Goal: Task Accomplishment & Management: Complete application form

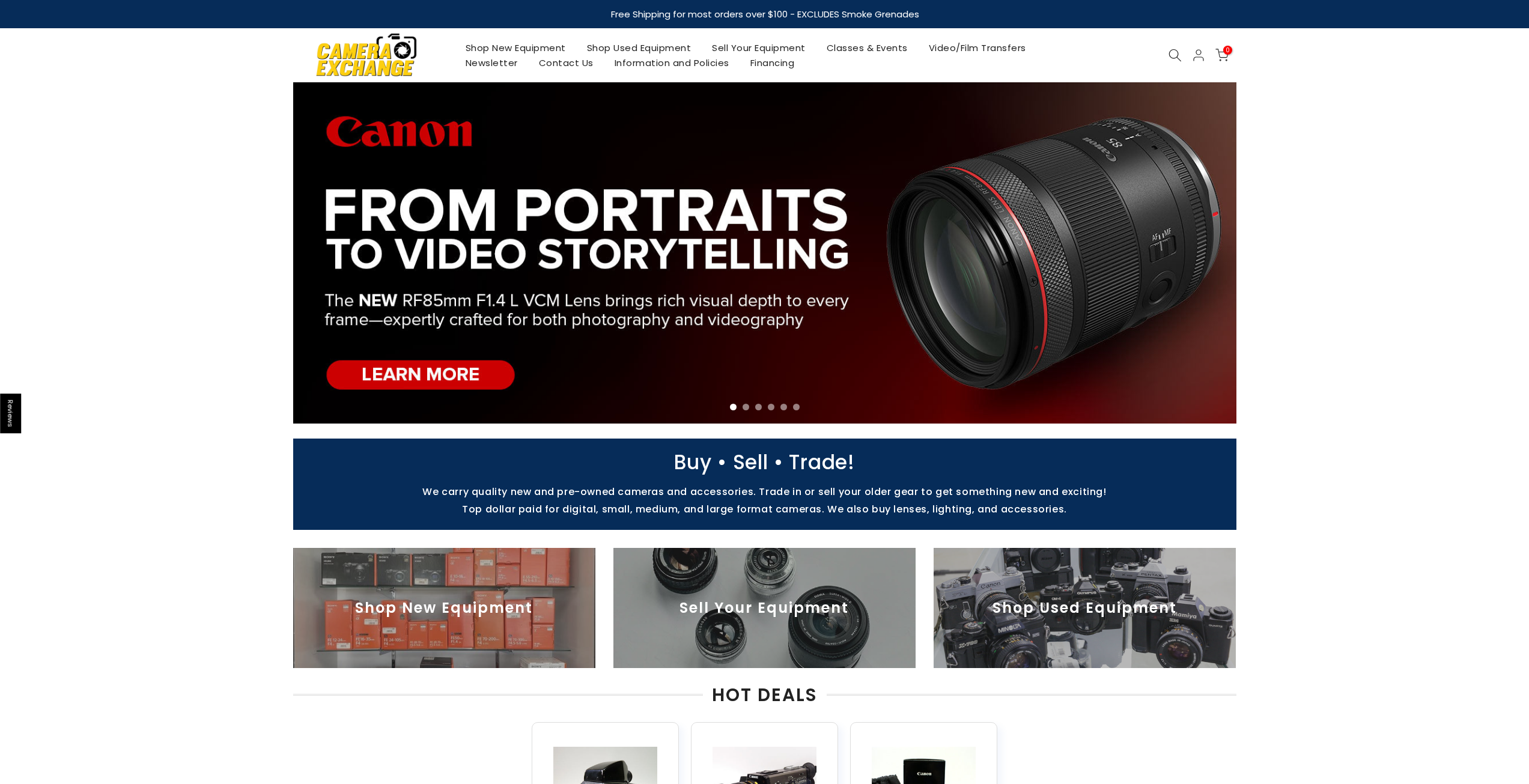
click at [569, 60] on link "Contact Us" at bounding box center [565, 63] width 76 height 15
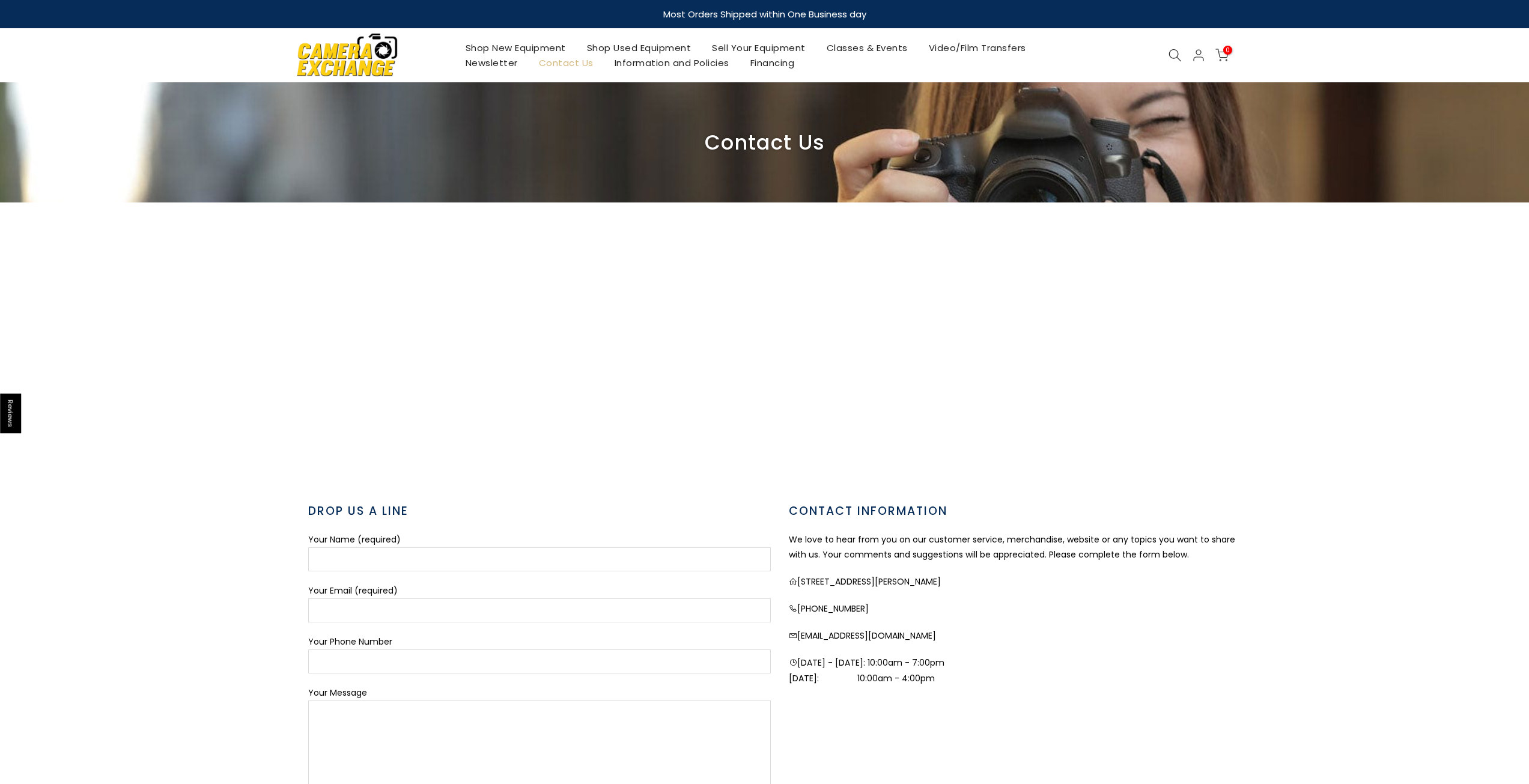
click at [604, 44] on link "Shop Used Equipment" at bounding box center [639, 48] width 125 height 15
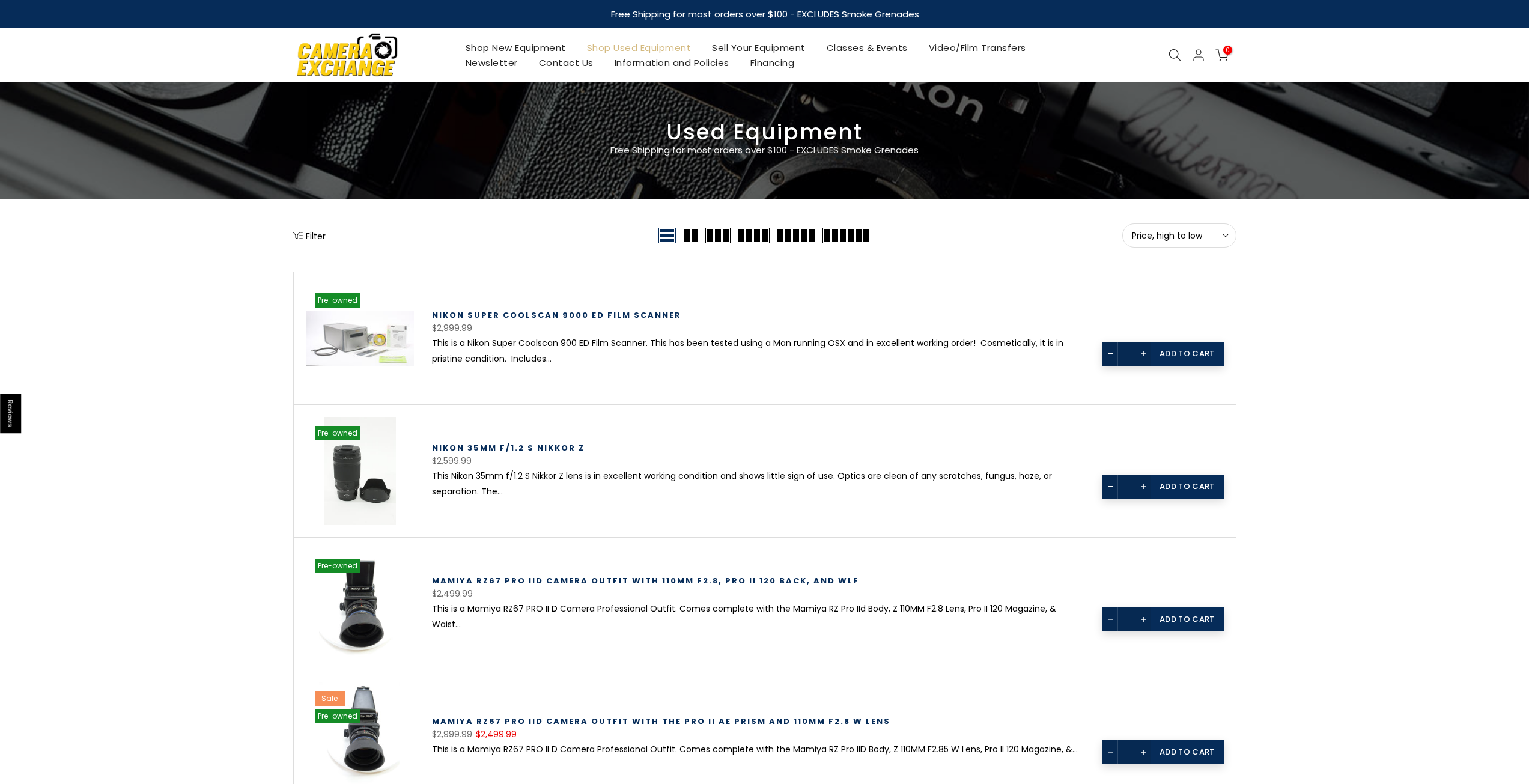
click at [1176, 52] on icon at bounding box center [1176, 55] width 14 height 14
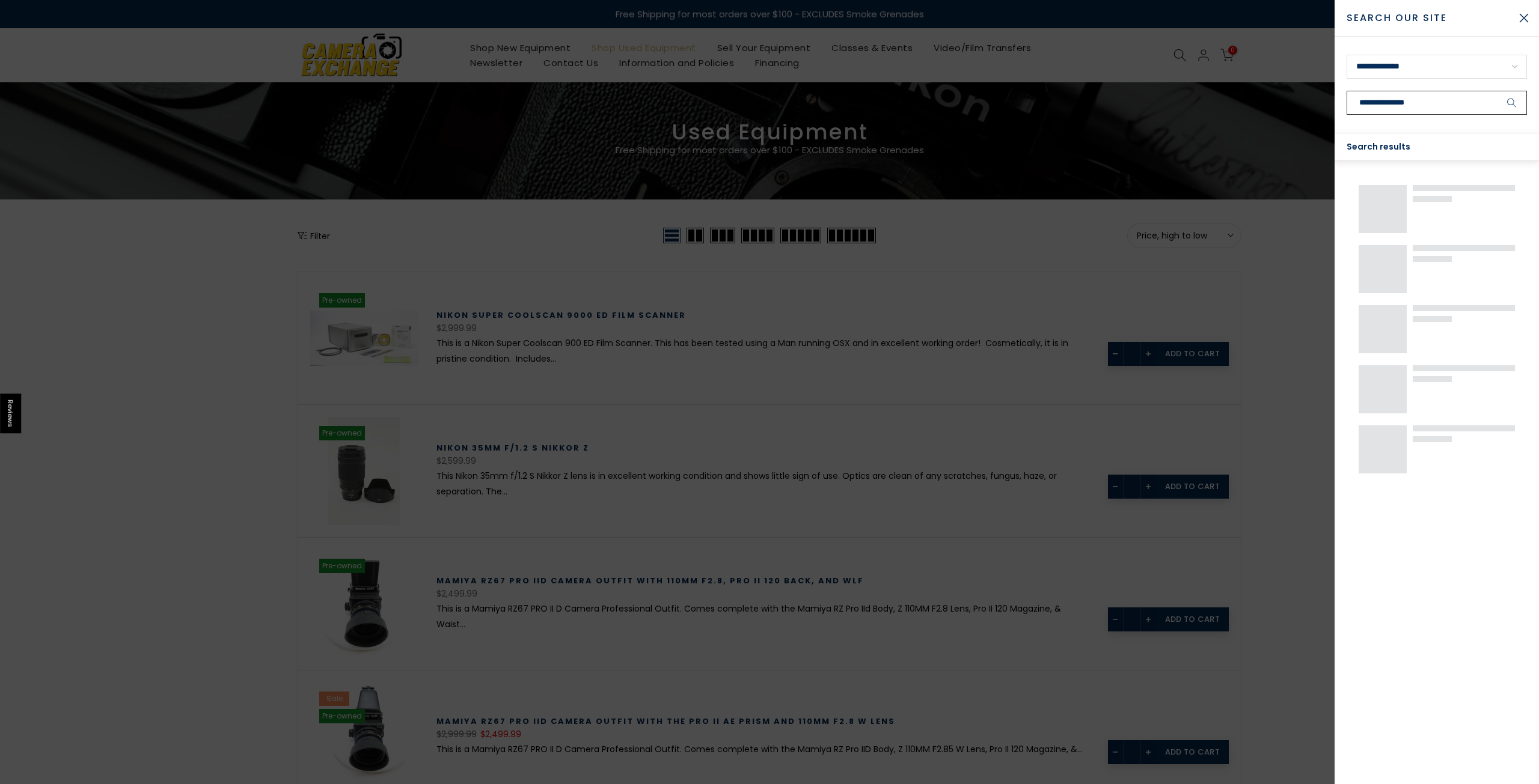
type input "**********"
click at [1496, 91] on button "submit" at bounding box center [1511, 103] width 30 height 24
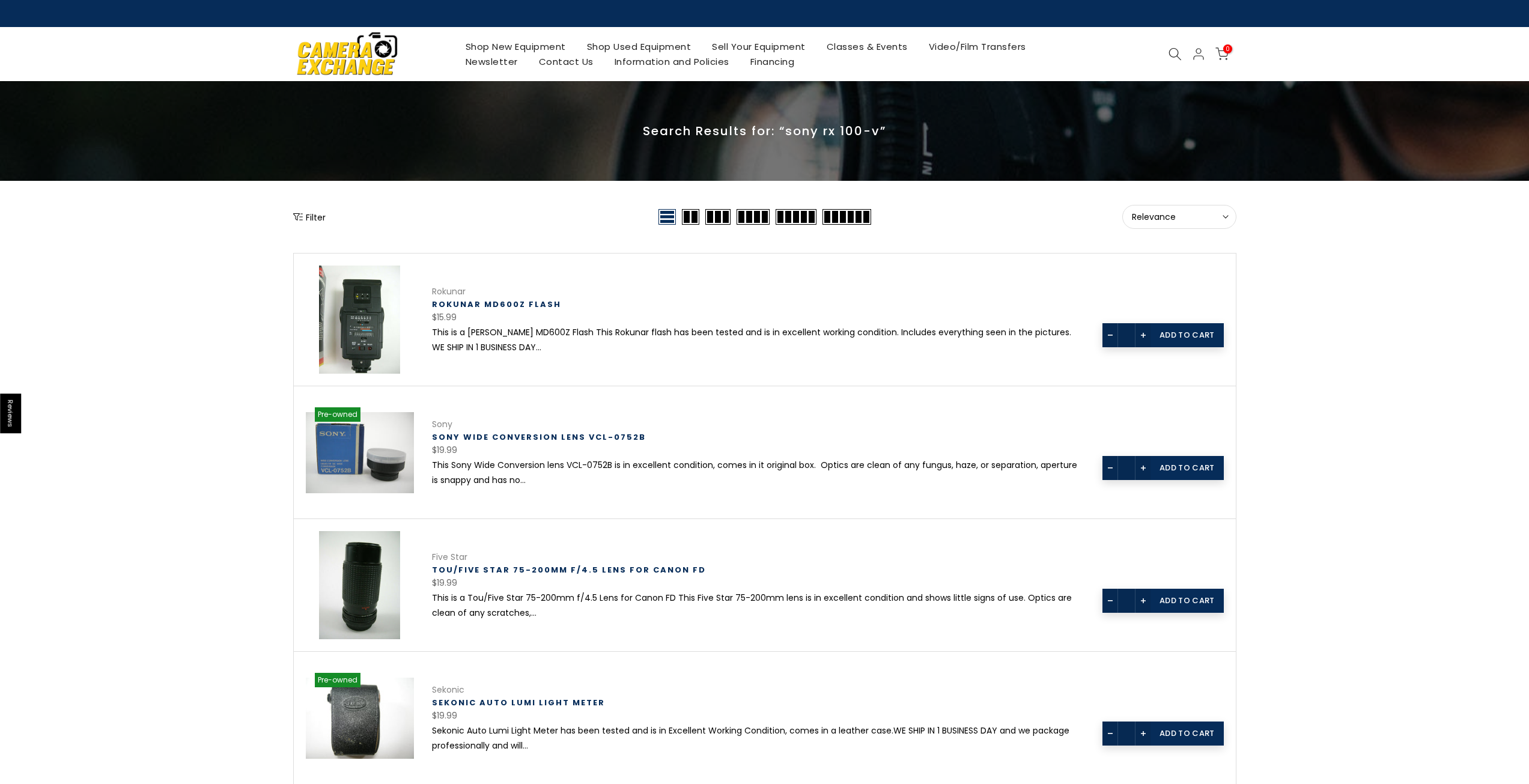
click at [1173, 52] on icon at bounding box center [1176, 54] width 14 height 14
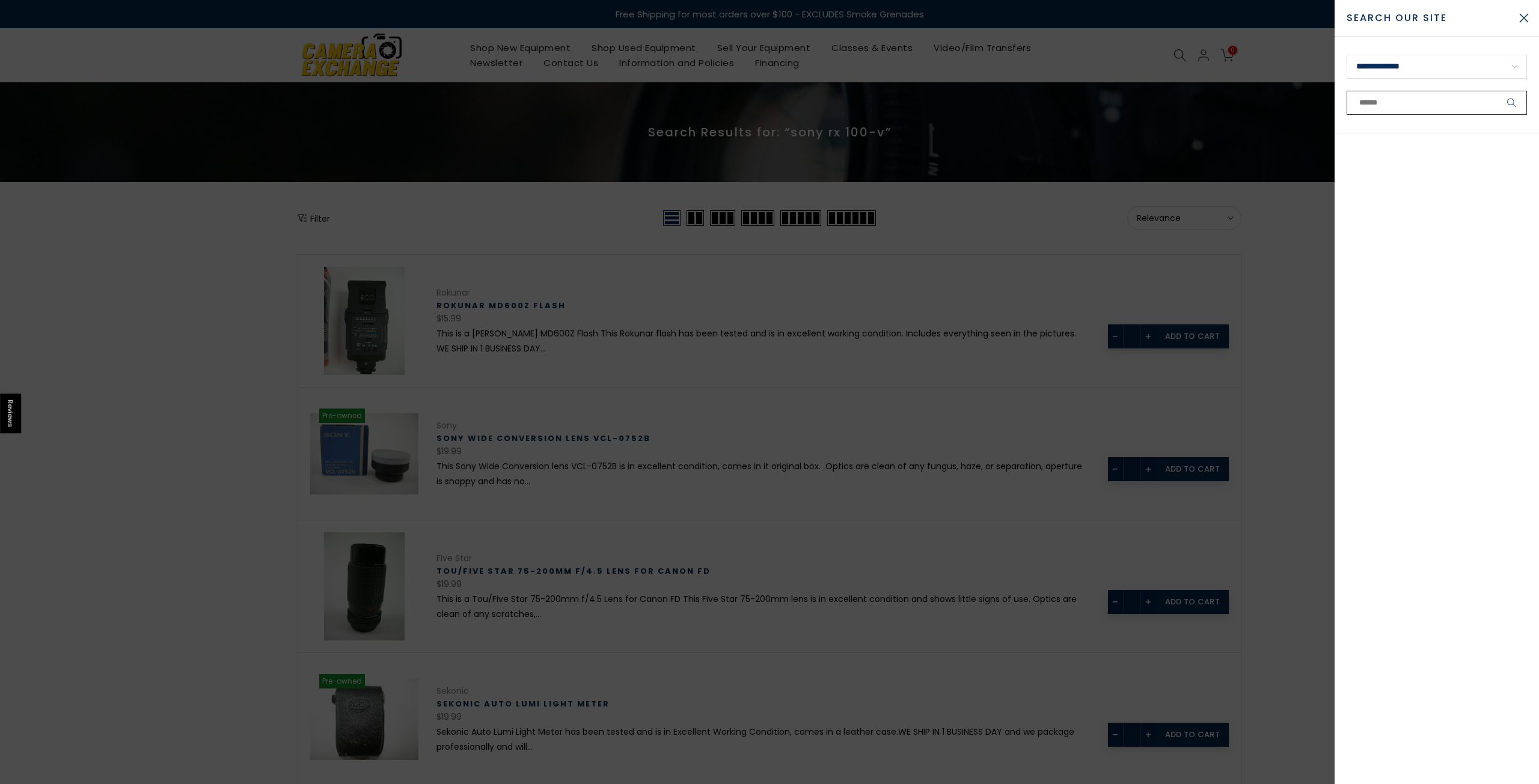
click at [1400, 95] on input "text" at bounding box center [1437, 103] width 181 height 24
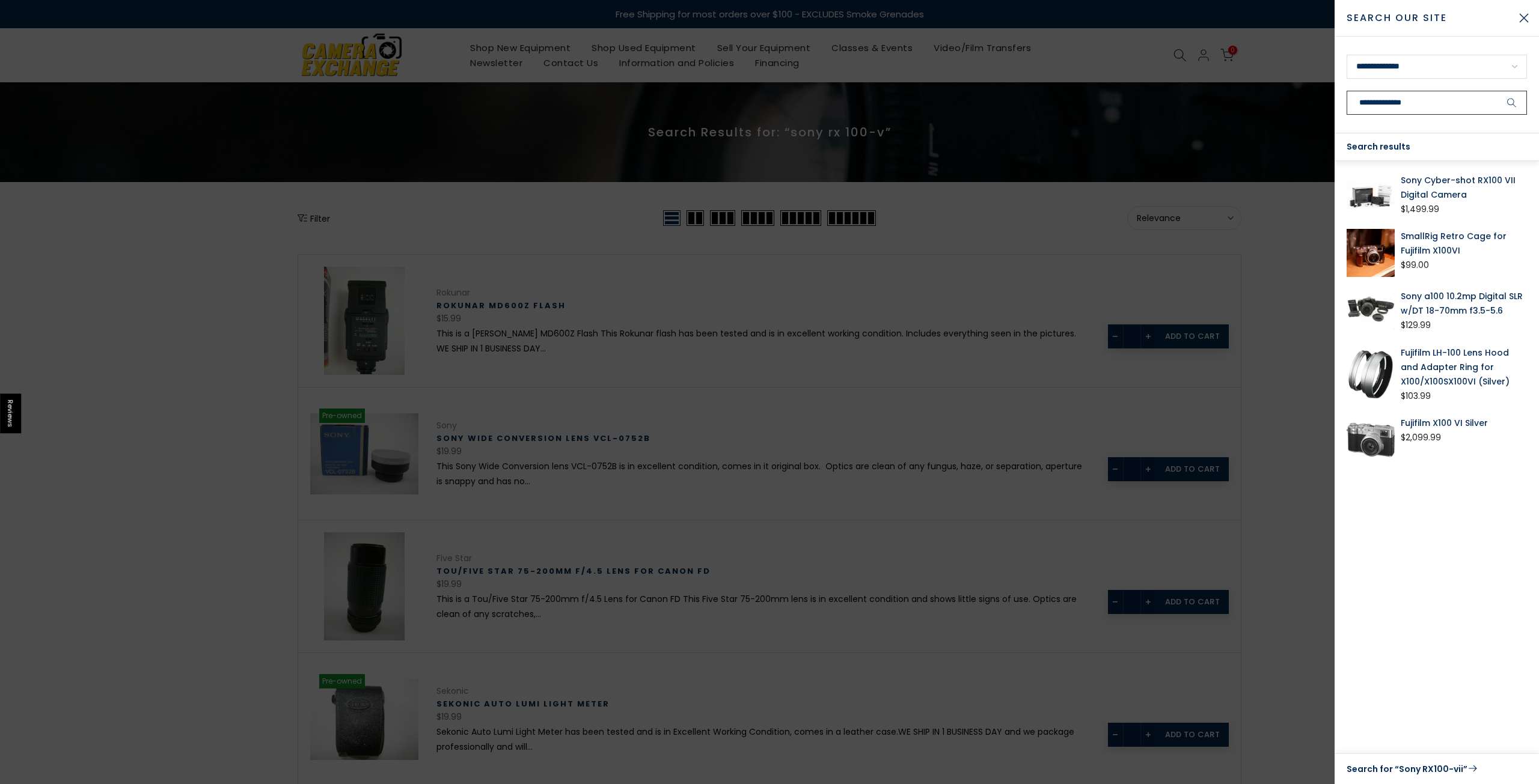
type input "**********"
click at [1415, 191] on link "Sony Cyber-shot RX100 VII Digital Camera" at bounding box center [1463, 187] width 126 height 29
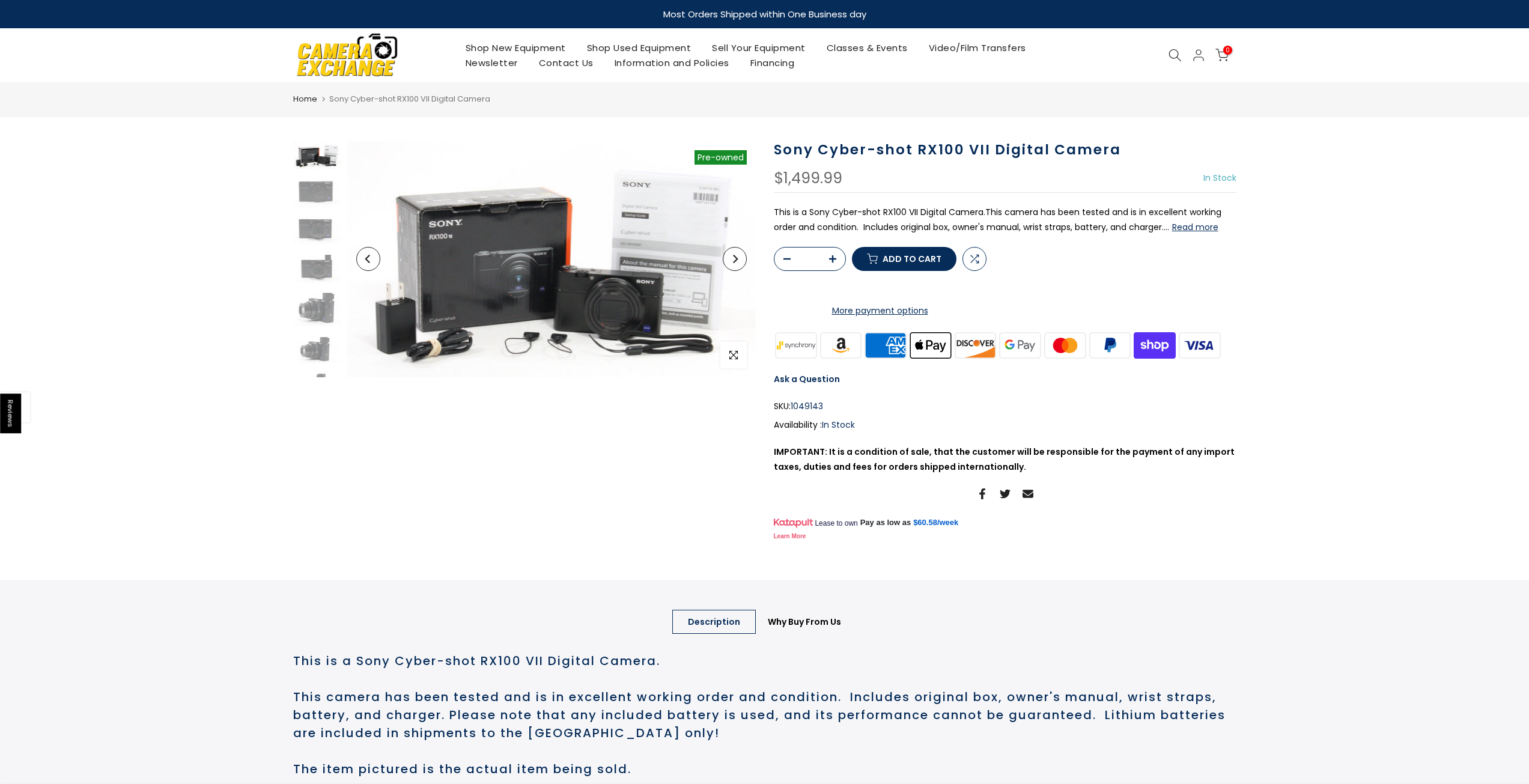
click at [1196, 226] on button "Read more" at bounding box center [1195, 226] width 46 height 11
click at [318, 193] on img at bounding box center [317, 190] width 48 height 31
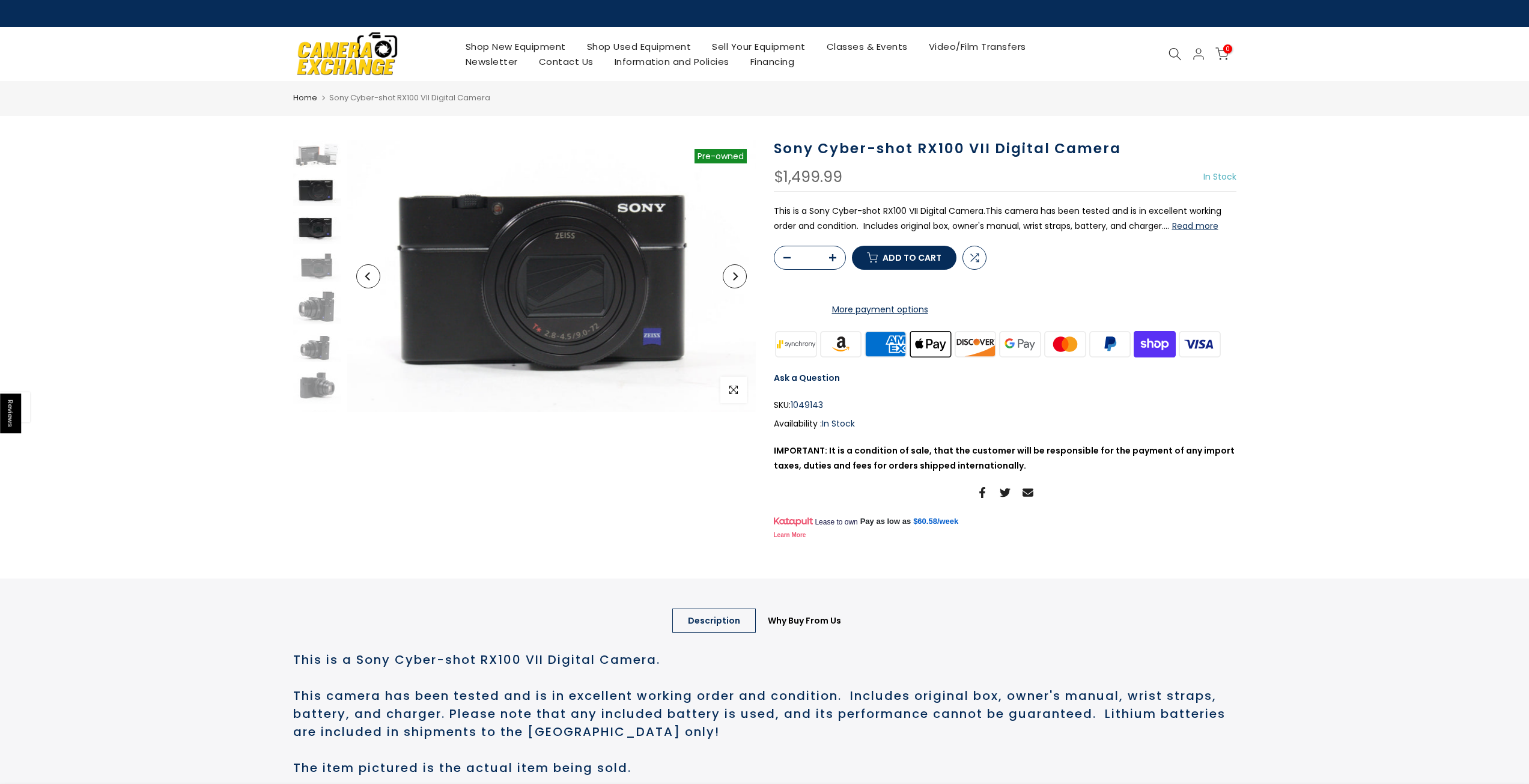
click at [313, 224] on img at bounding box center [317, 227] width 48 height 31
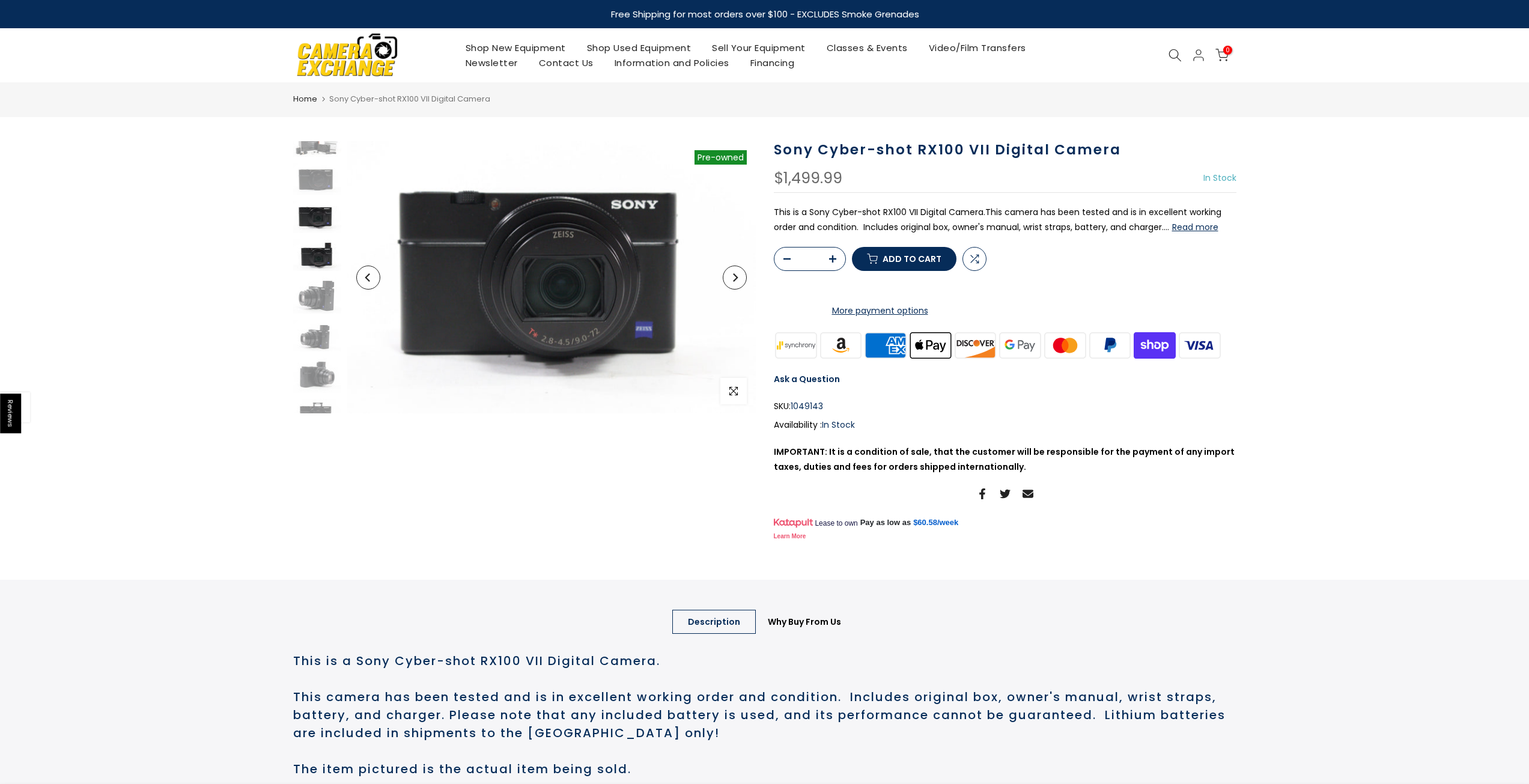
click at [311, 253] on img at bounding box center [317, 255] width 48 height 31
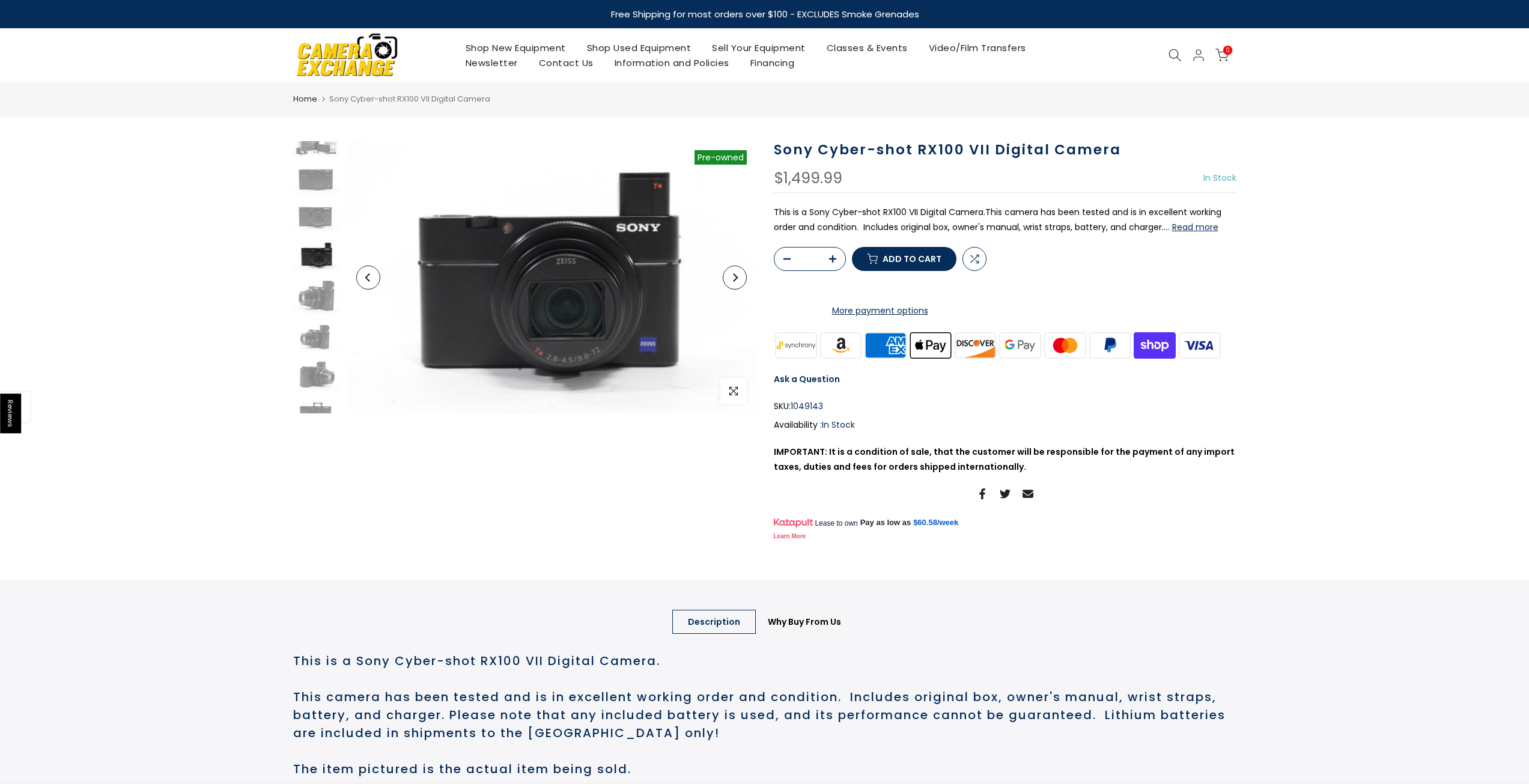
scroll to position [50, 0]
click at [315, 298] on img at bounding box center [317, 297] width 48 height 31
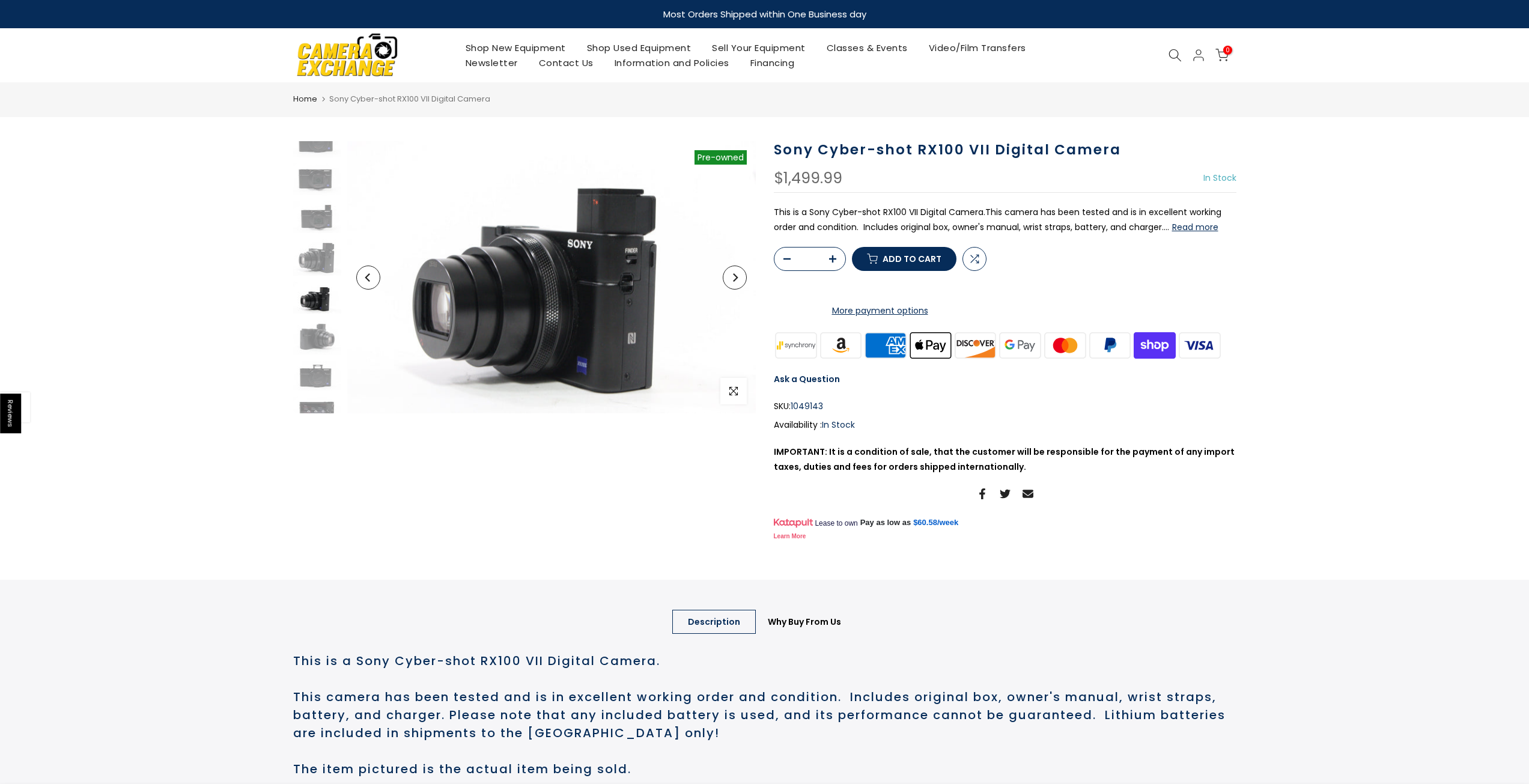
scroll to position [130, 0]
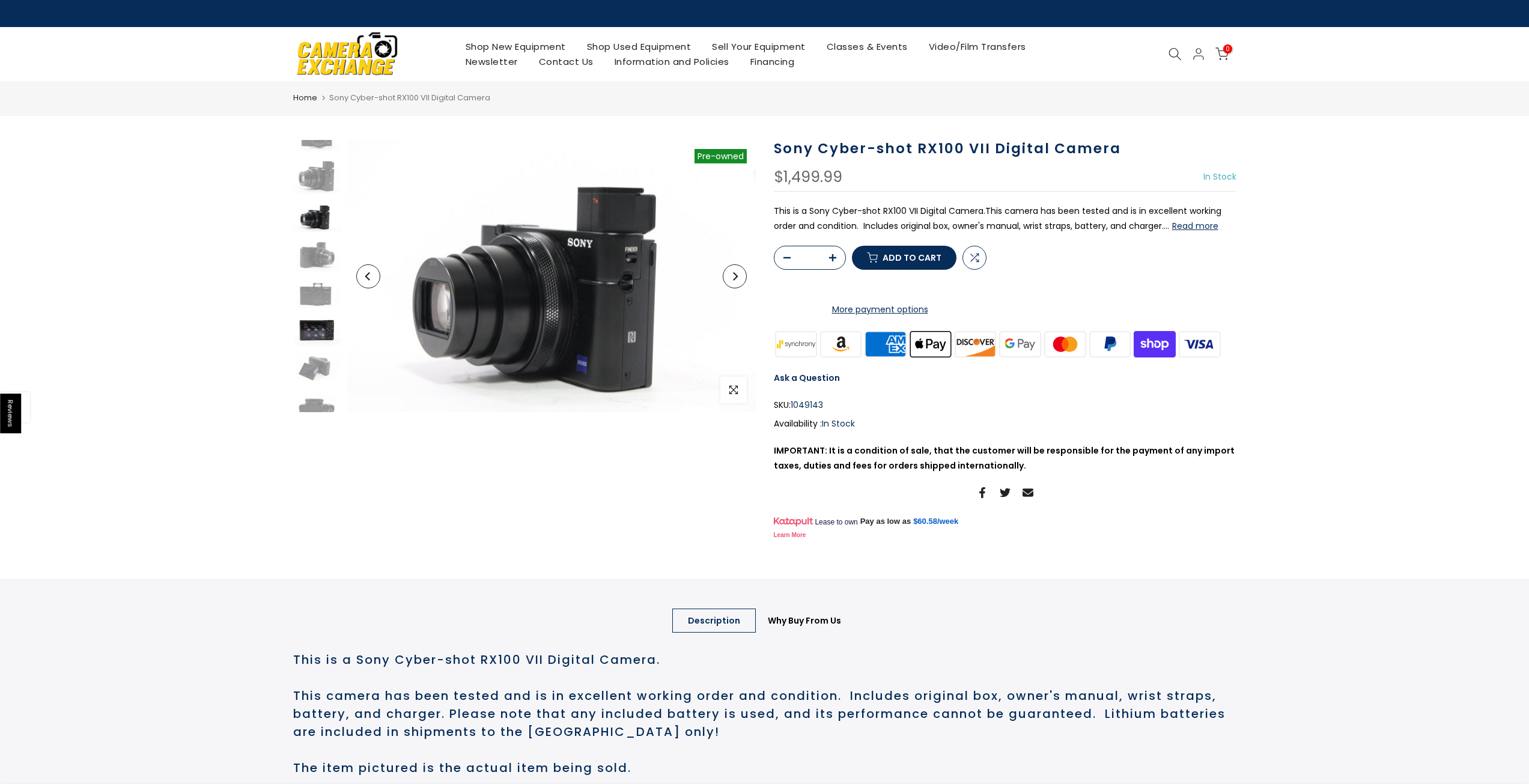
click at [315, 328] on img at bounding box center [317, 330] width 48 height 31
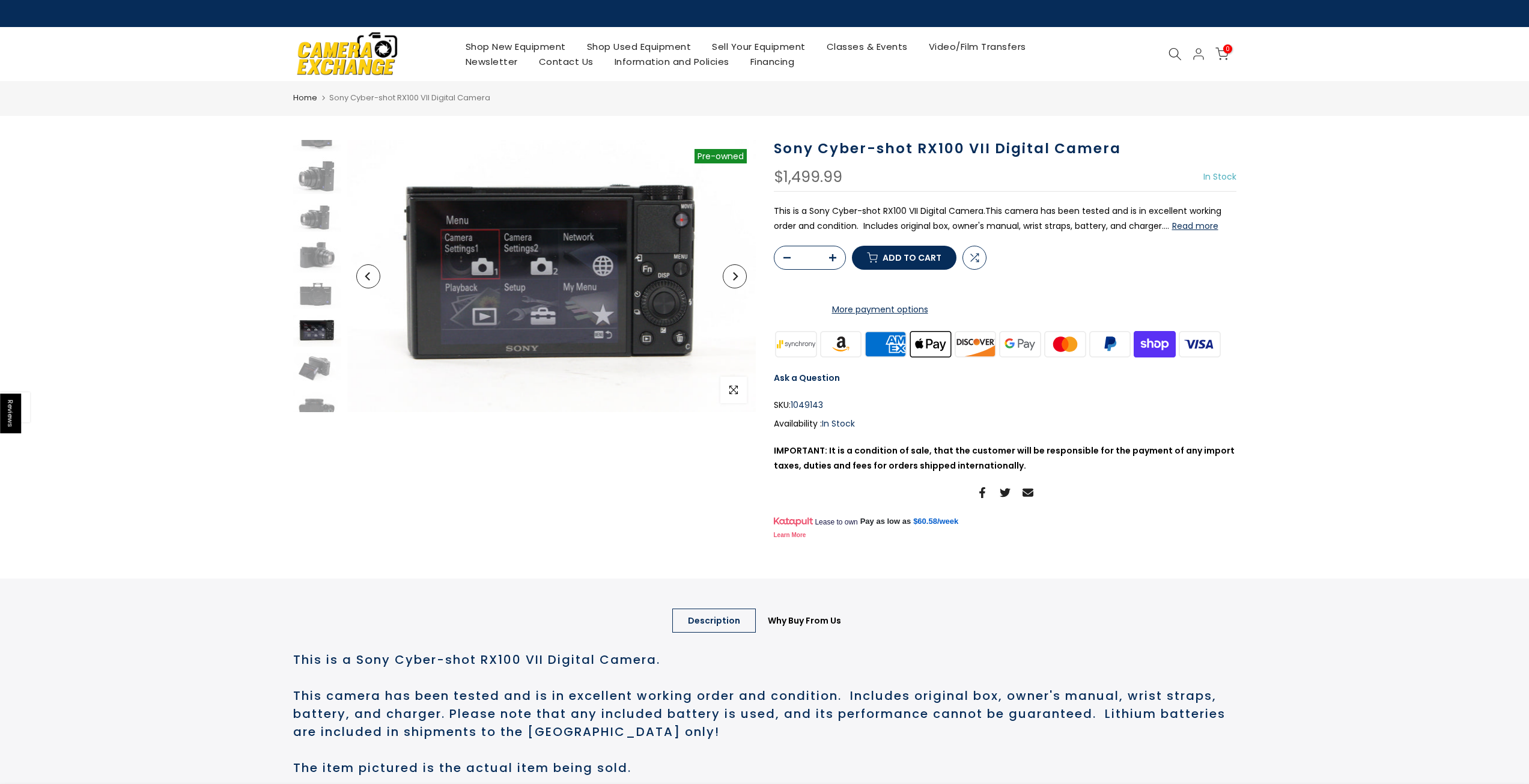
scroll to position [215, 0]
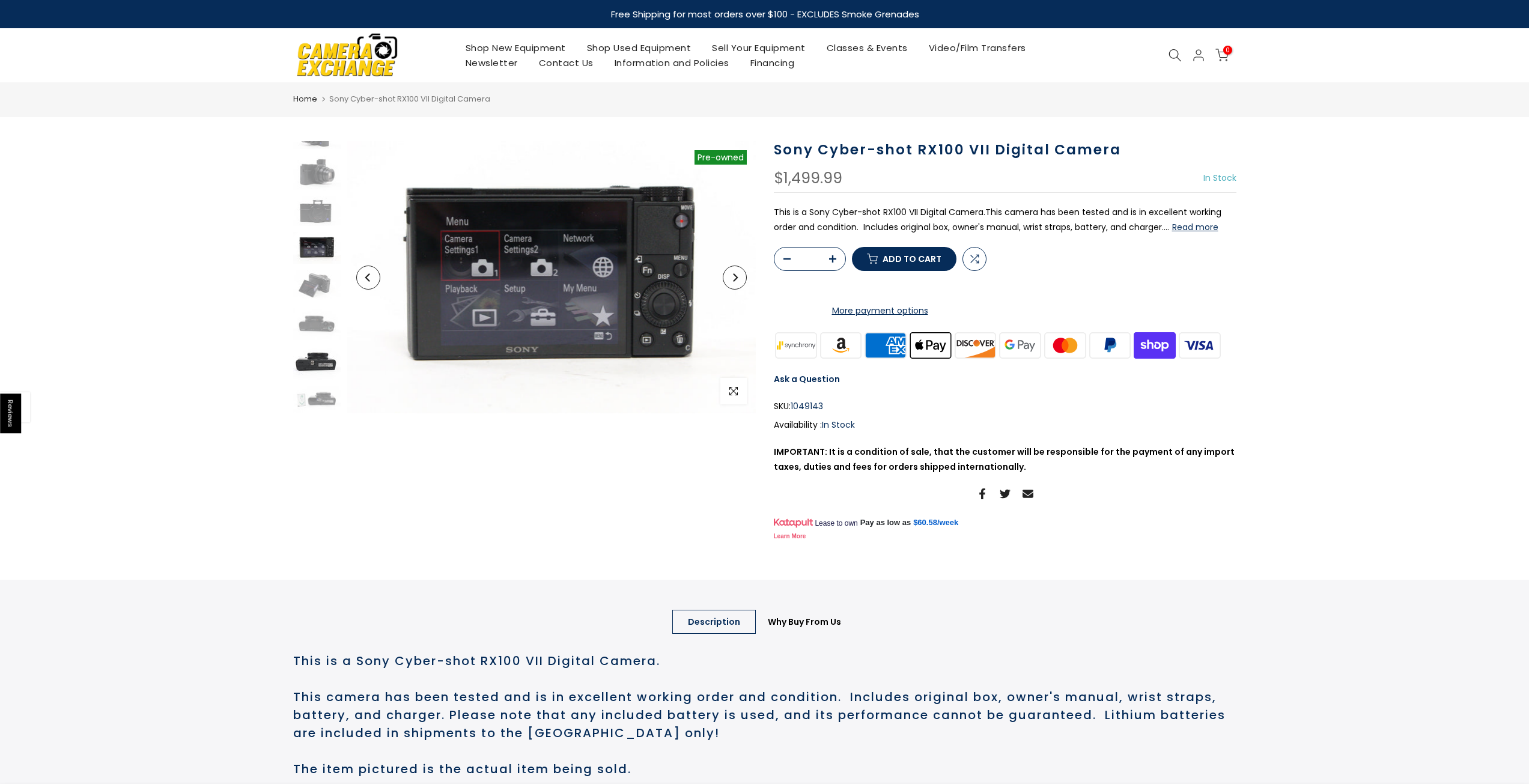
click at [318, 356] on img at bounding box center [317, 363] width 48 height 34
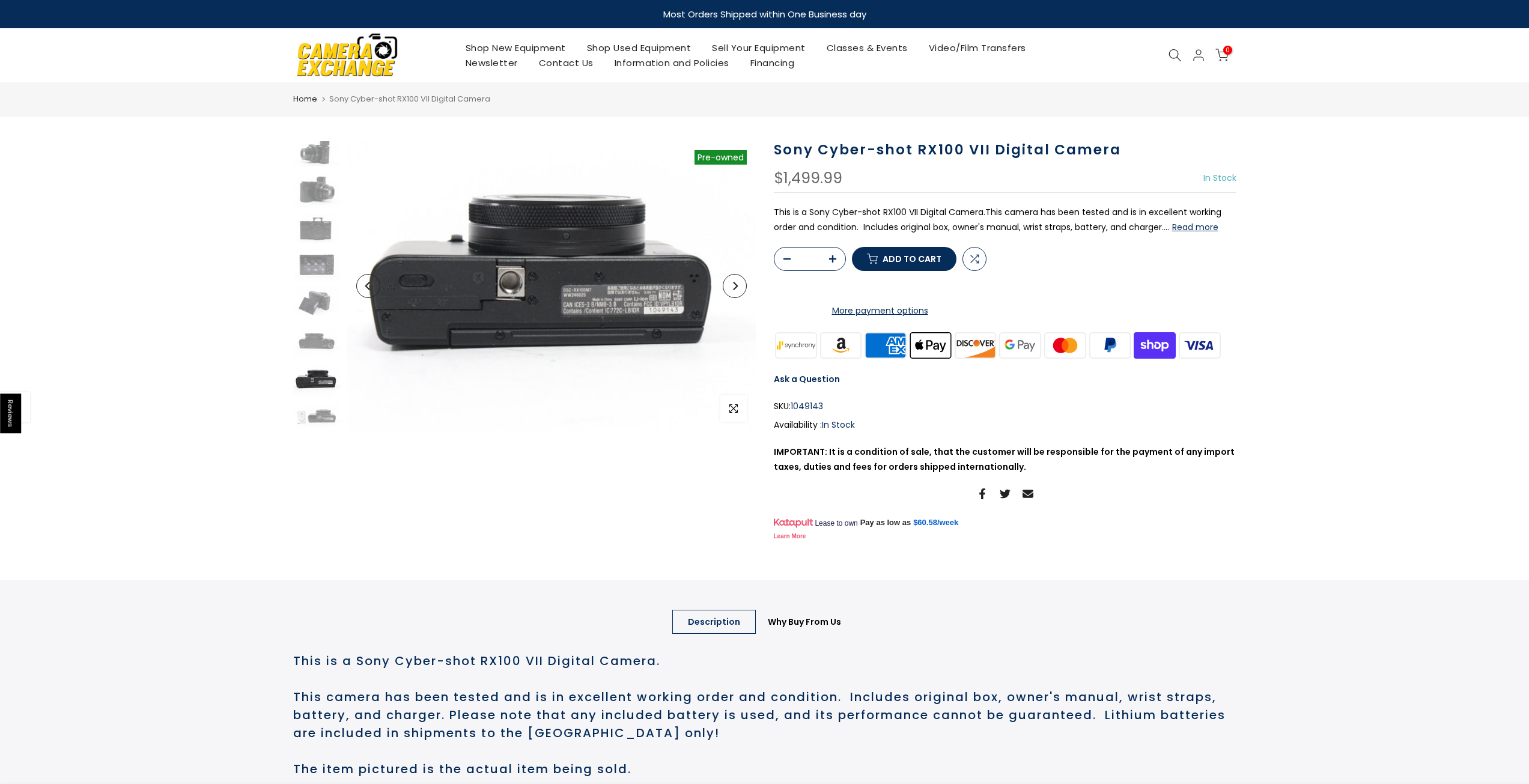
scroll to position [197, 0]
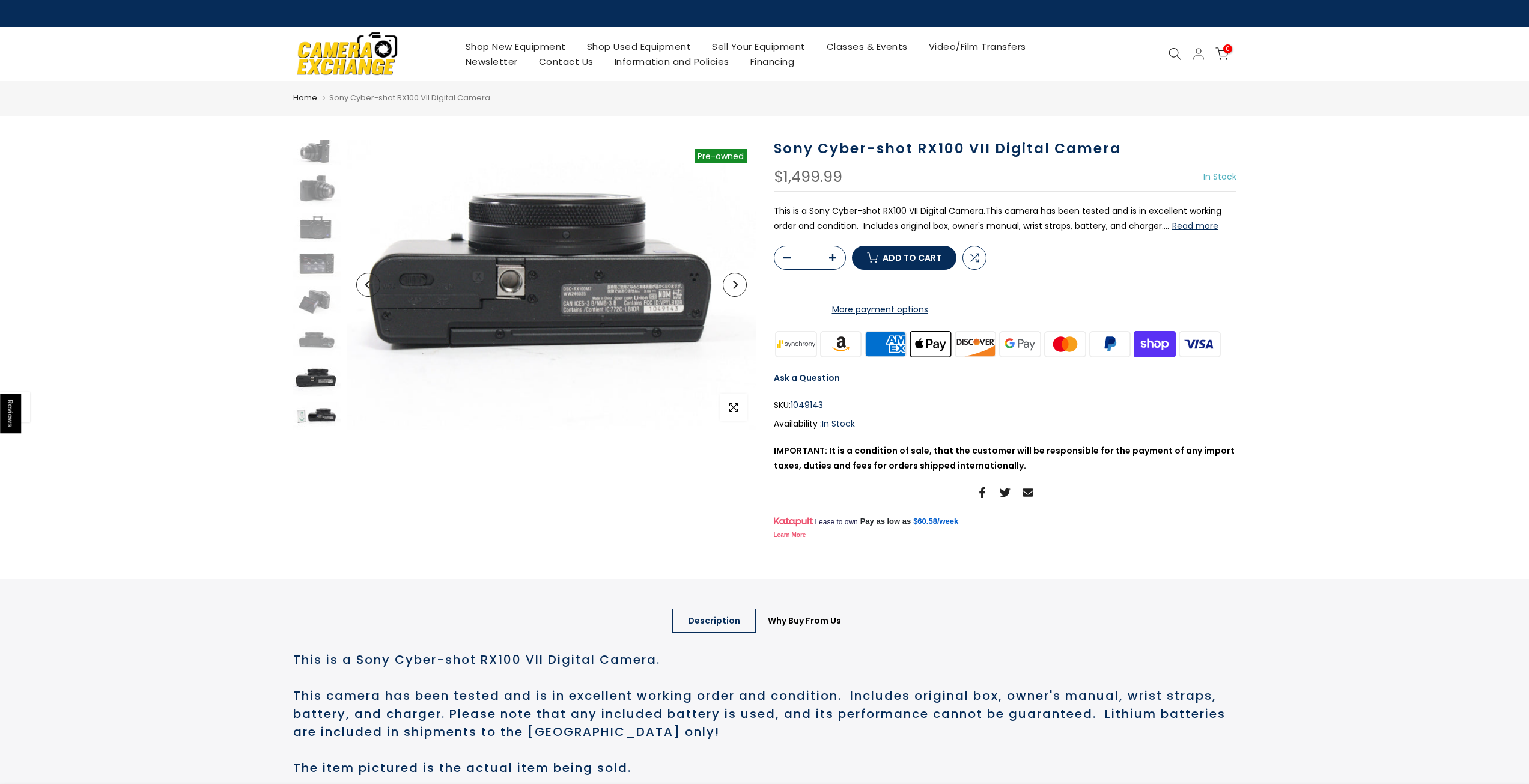
click at [322, 412] on img at bounding box center [317, 415] width 48 height 27
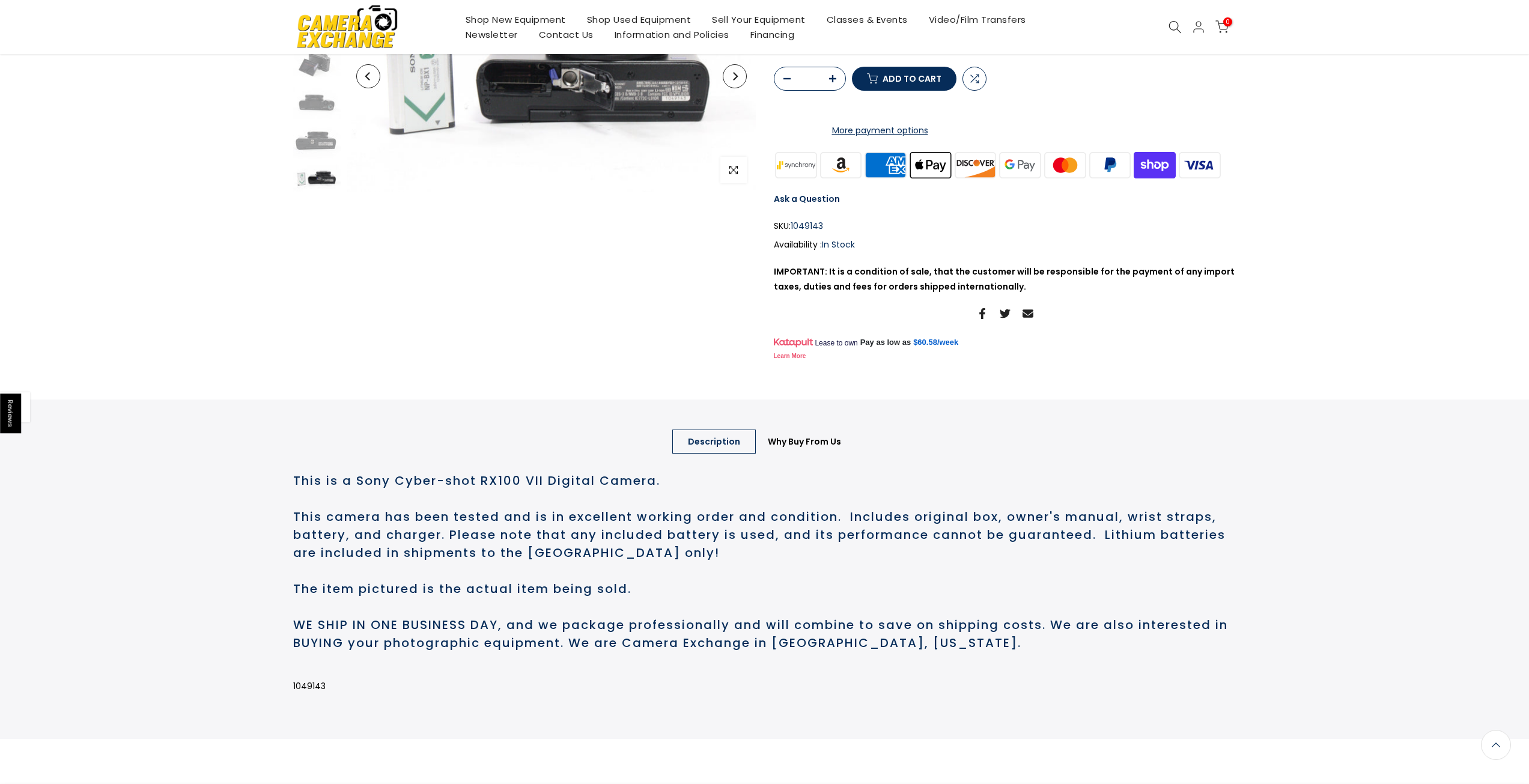
scroll to position [240, 0]
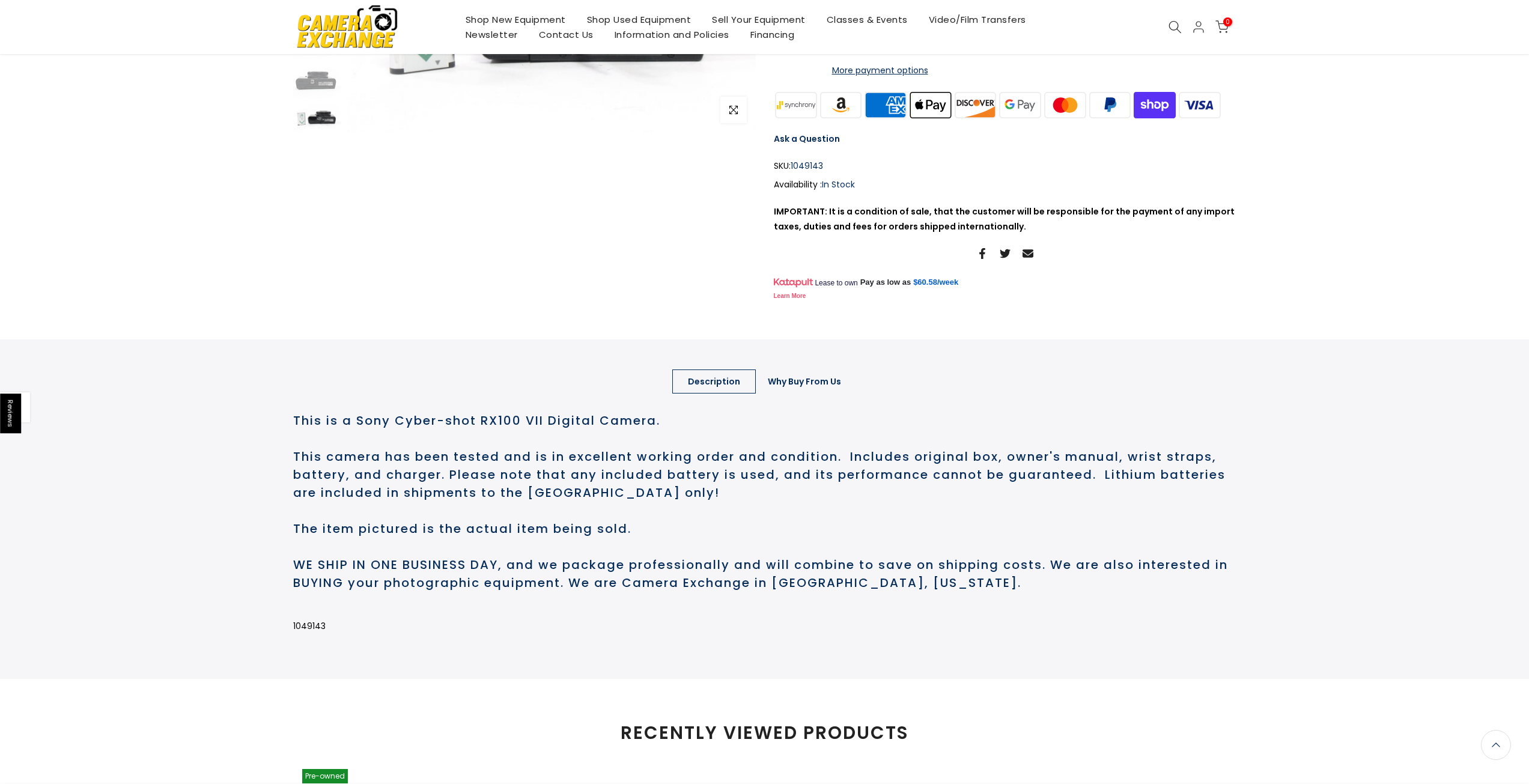
click at [814, 393] on link "Why Buy From Us" at bounding box center [805, 381] width 105 height 24
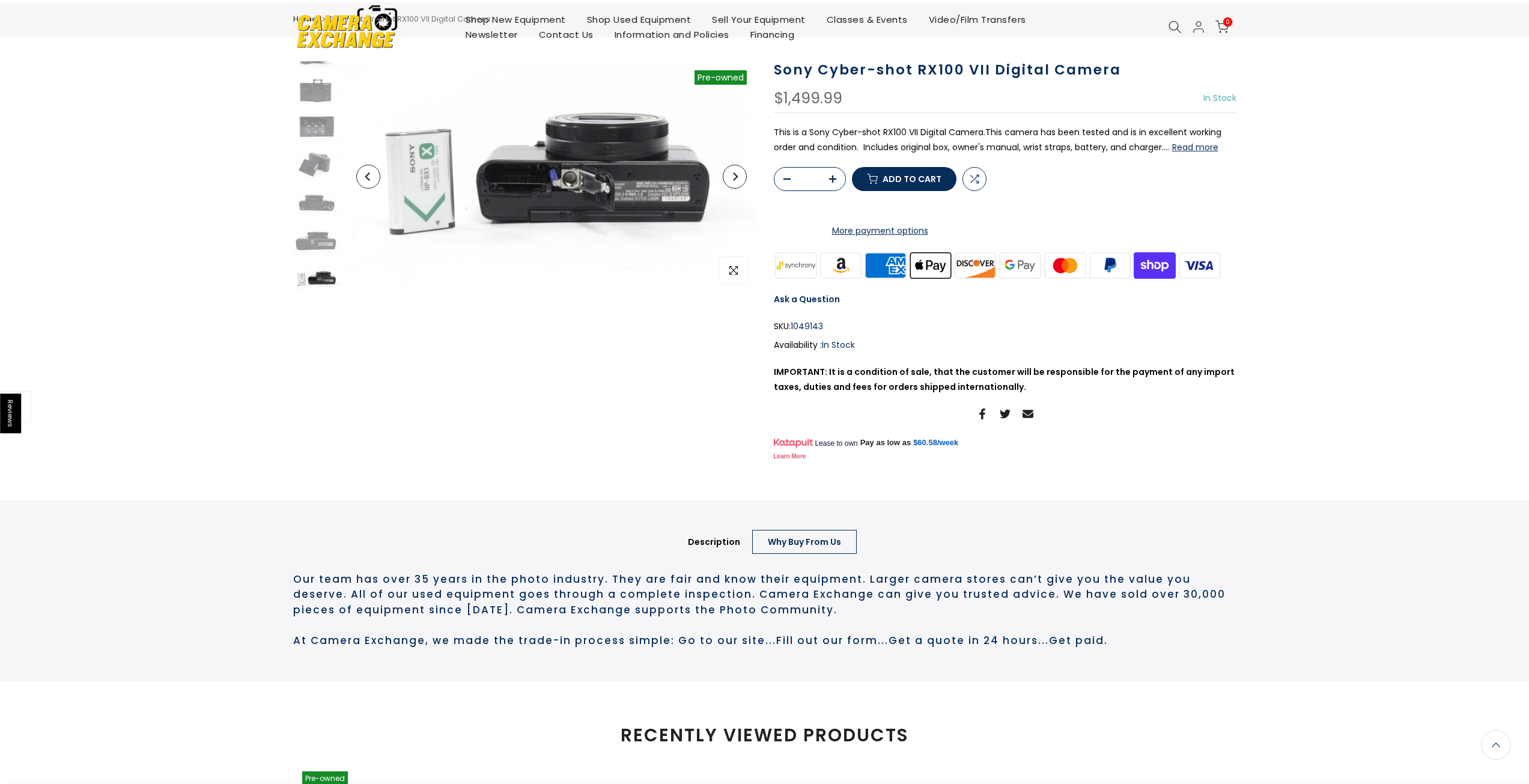
scroll to position [0, 0]
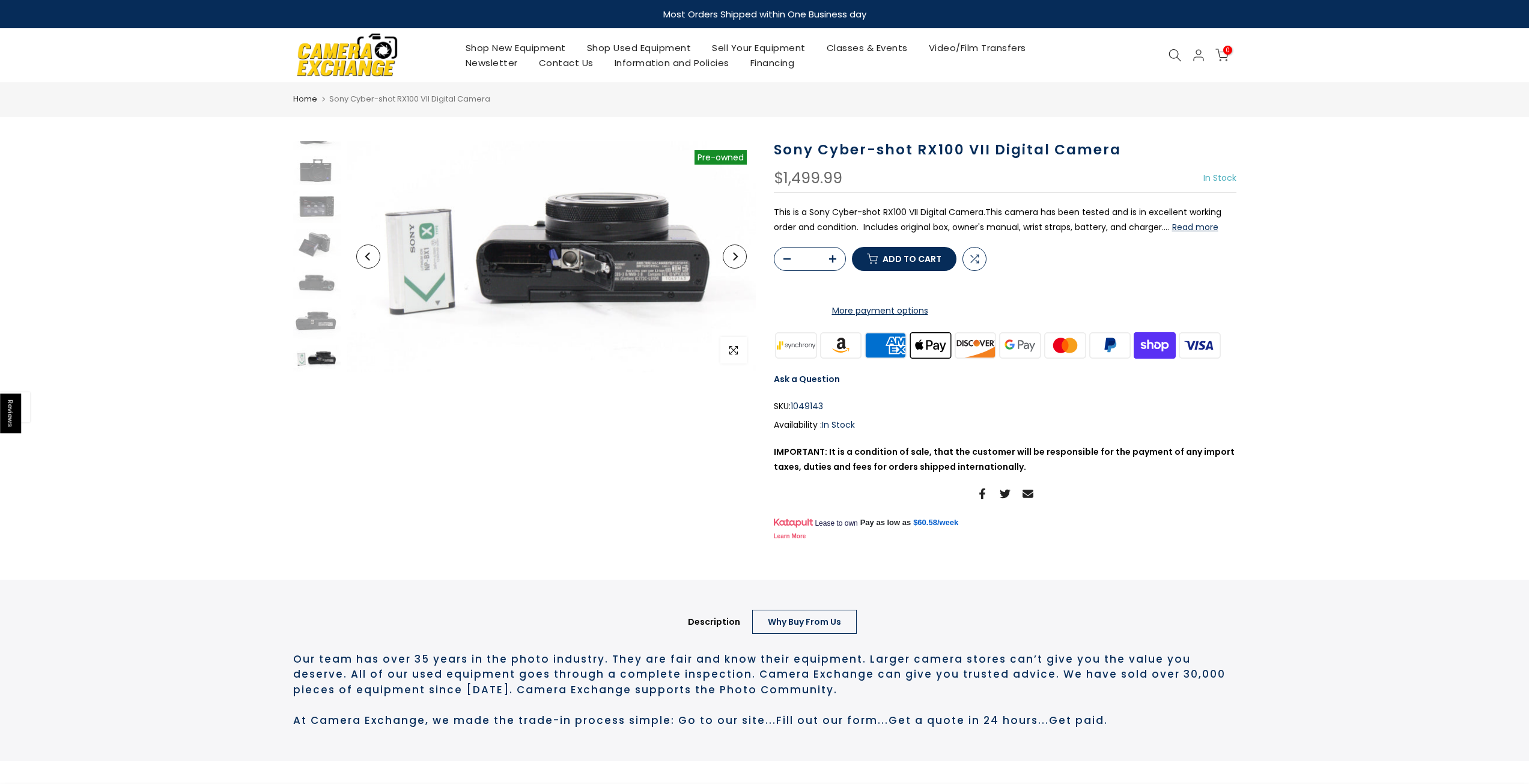
click at [732, 50] on link "Sell Your Equipment" at bounding box center [759, 48] width 115 height 15
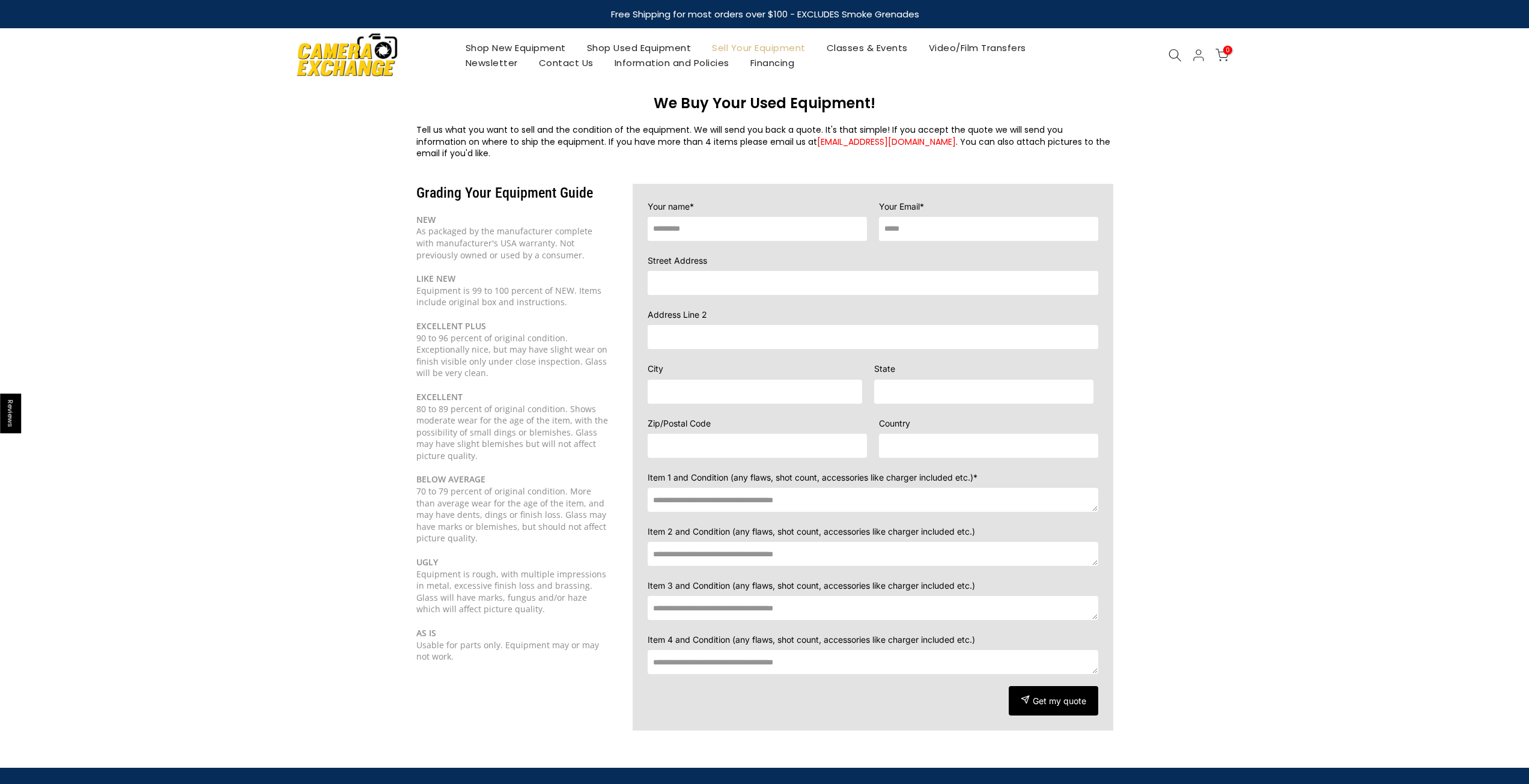
click at [699, 218] on input "text" at bounding box center [758, 229] width 220 height 24
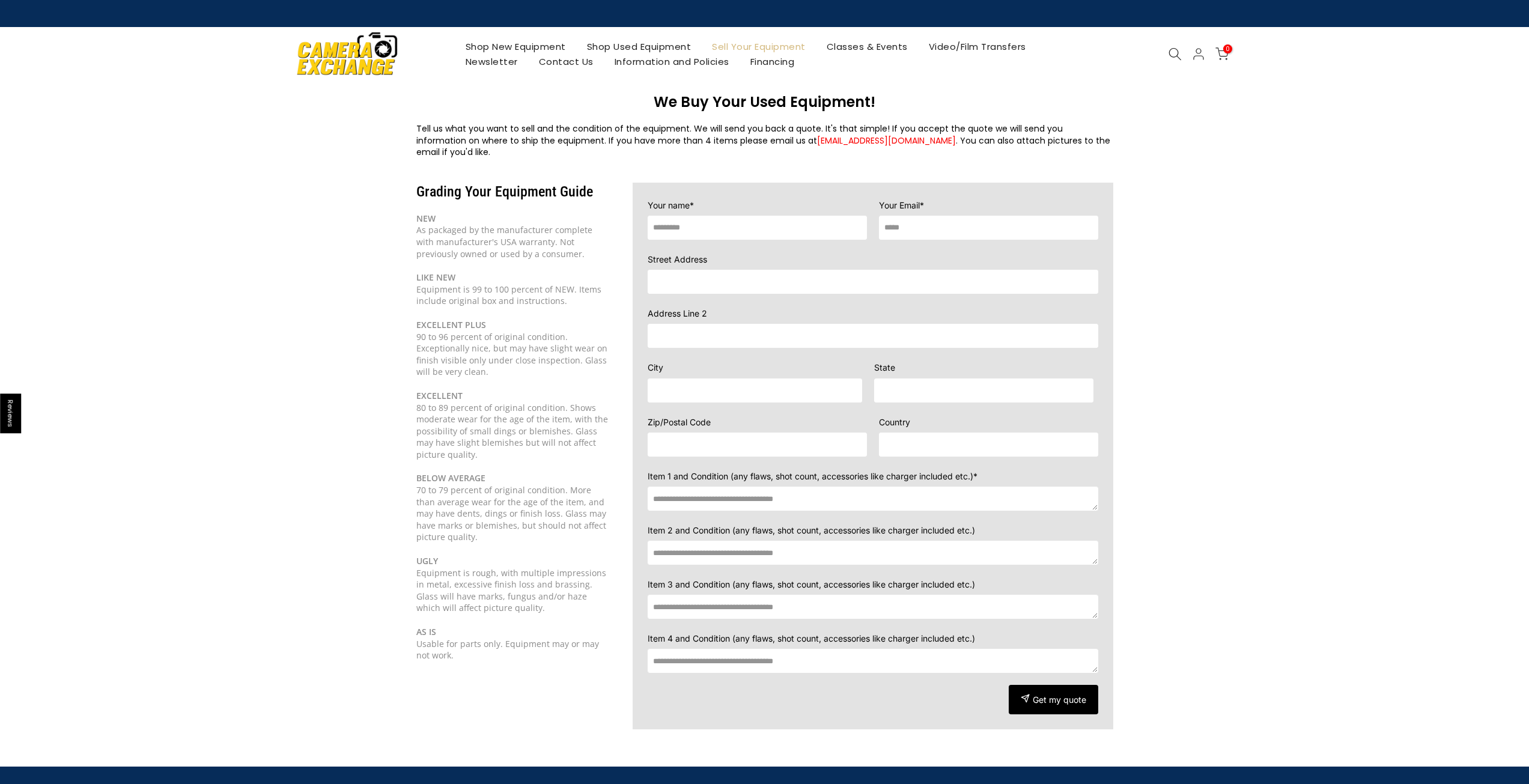
click at [703, 215] on input "text" at bounding box center [758, 227] width 220 height 24
type input "**********"
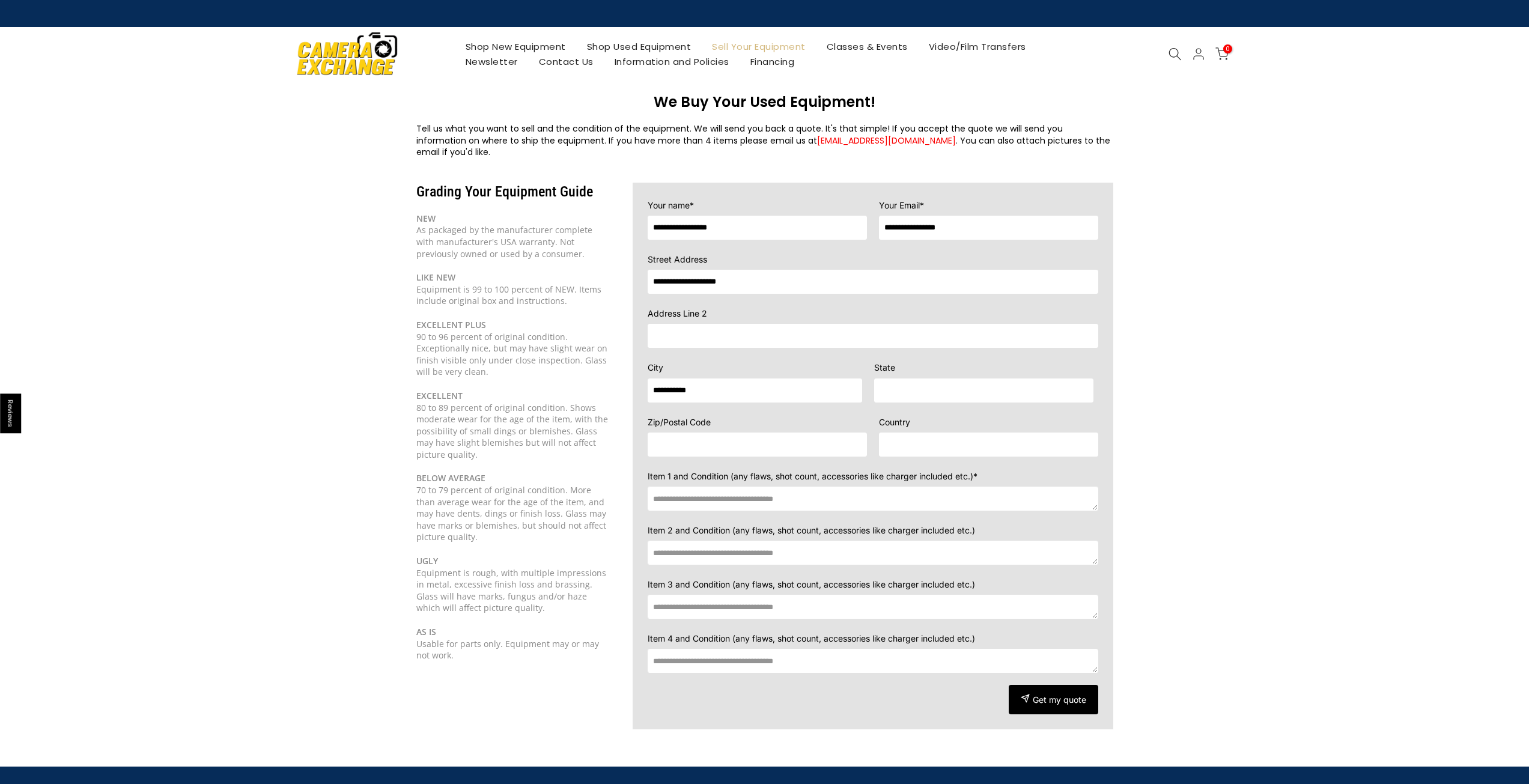
type input "**"
type input "*****"
type input "**********"
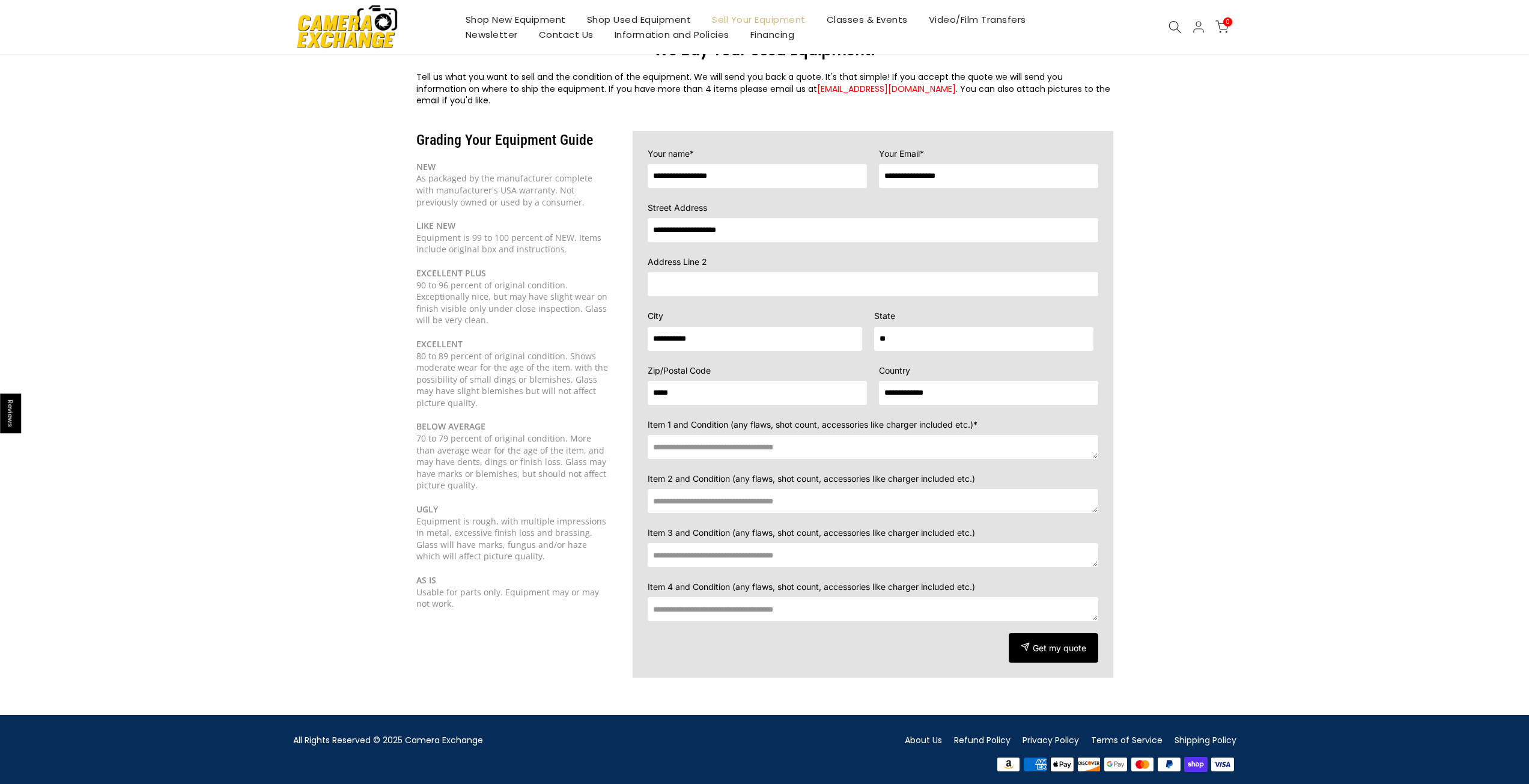
scroll to position [54, 0]
click at [1096, 437] on textarea at bounding box center [873, 446] width 450 height 24
